Goal: Task Accomplishment & Management: Manage account settings

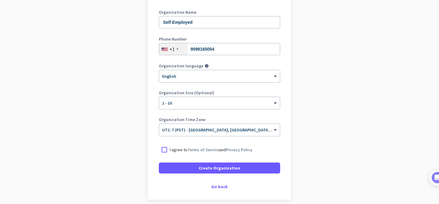
scroll to position [85, 0]
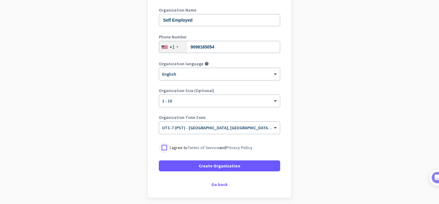
click at [162, 148] on div at bounding box center [164, 147] width 11 height 11
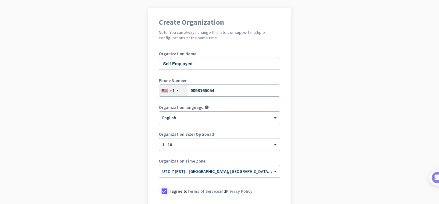
scroll to position [39, 0]
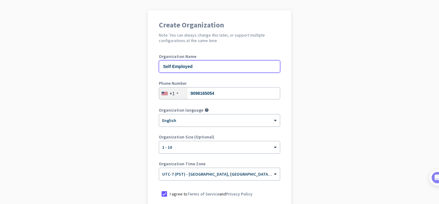
click at [184, 66] on input "Self Employed" at bounding box center [219, 66] width 121 height 12
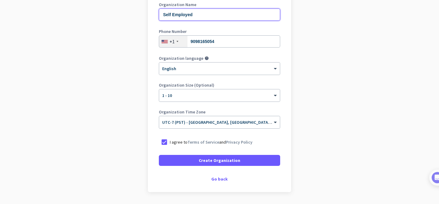
scroll to position [91, 0]
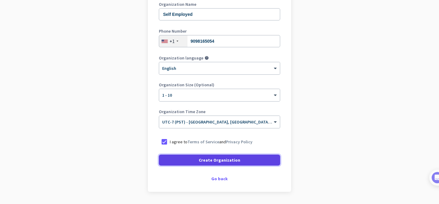
click at [180, 164] on span at bounding box center [219, 160] width 121 height 15
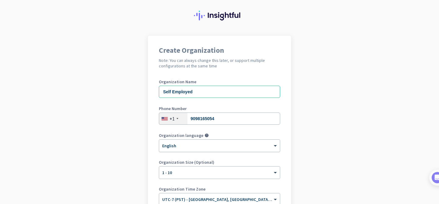
scroll to position [0, 0]
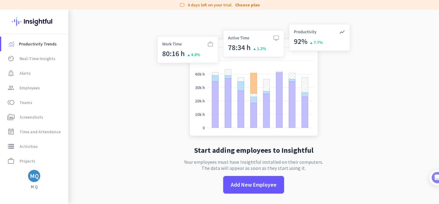
scroll to position [10, 0]
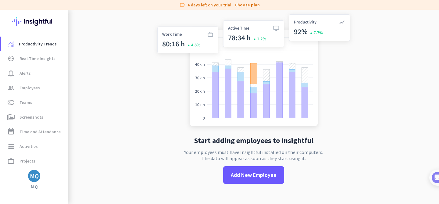
click at [246, 5] on link "Choose plan" at bounding box center [247, 5] width 25 height 6
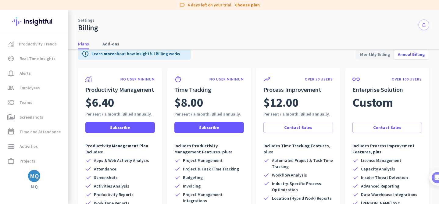
click at [32, 180] on div "MQ" at bounding box center [34, 176] width 12 height 12
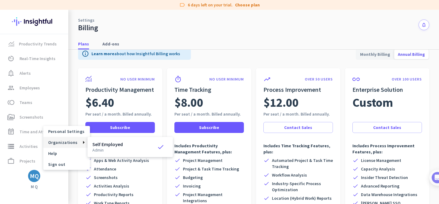
click at [258, 40] on div at bounding box center [219, 102] width 439 height 204
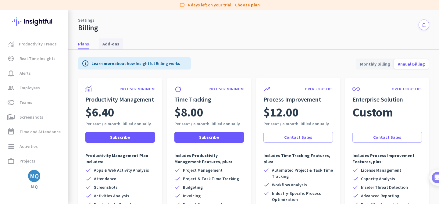
click at [112, 43] on span "Add-ons" at bounding box center [110, 44] width 17 height 6
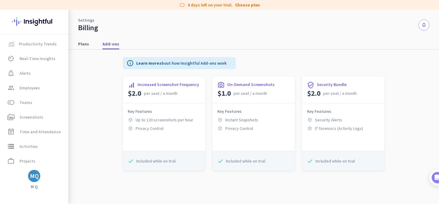
click at [200, 7] on div "label 6 days left on your trial. Choose plan" at bounding box center [219, 5] width 439 height 10
click at [183, 4] on icon "label" at bounding box center [182, 5] width 6 height 6
click at [85, 43] on span "Plans" at bounding box center [83, 44] width 11 height 6
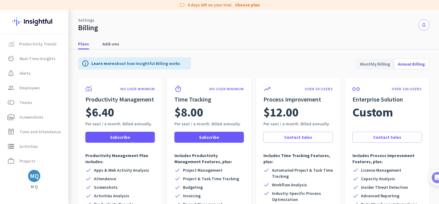
scroll to position [1, 0]
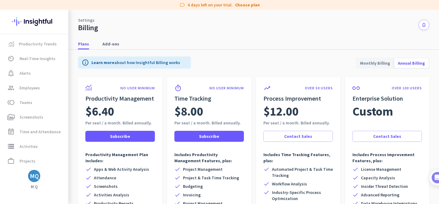
click at [372, 65] on span "Monthly Billing" at bounding box center [374, 63] width 37 height 15
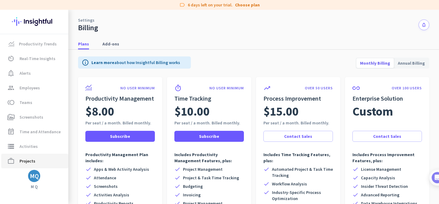
click at [25, 159] on span "Projects" at bounding box center [28, 160] width 16 height 7
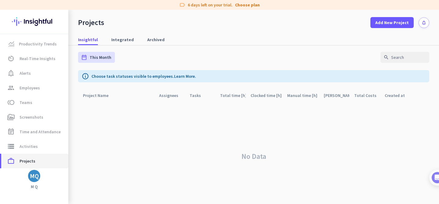
scroll to position [1, 0]
click at [113, 73] on p "Choose task statuses visible to employees. Learn More." at bounding box center [143, 76] width 105 height 6
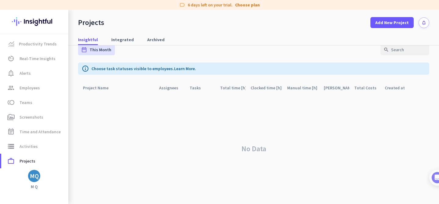
click at [112, 72] on div "info Choose task statuses visible to employees. Learn More." at bounding box center [253, 68] width 351 height 12
click at [102, 87] on div "Project Name arrow_drop_up" at bounding box center [99, 88] width 33 height 9
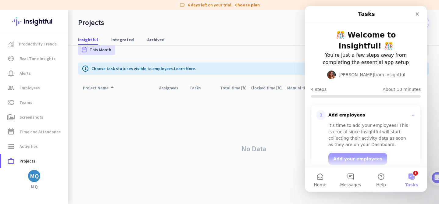
scroll to position [0, 0]
